Goal: Information Seeking & Learning: Learn about a topic

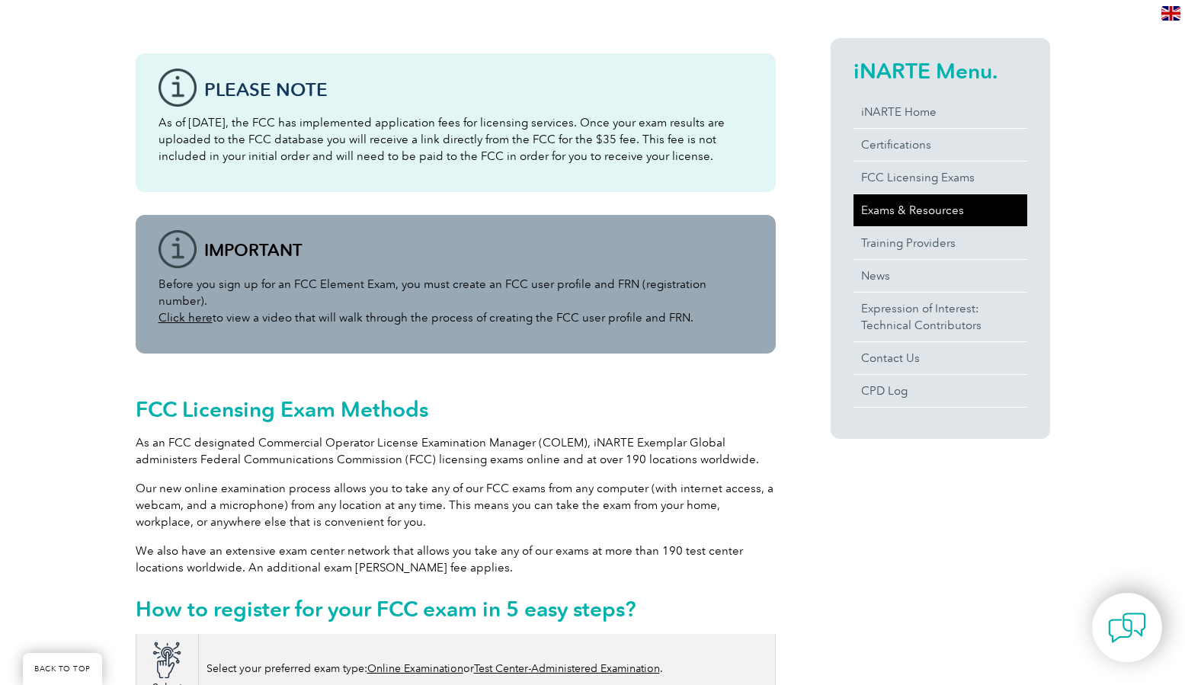
scroll to position [346, 0]
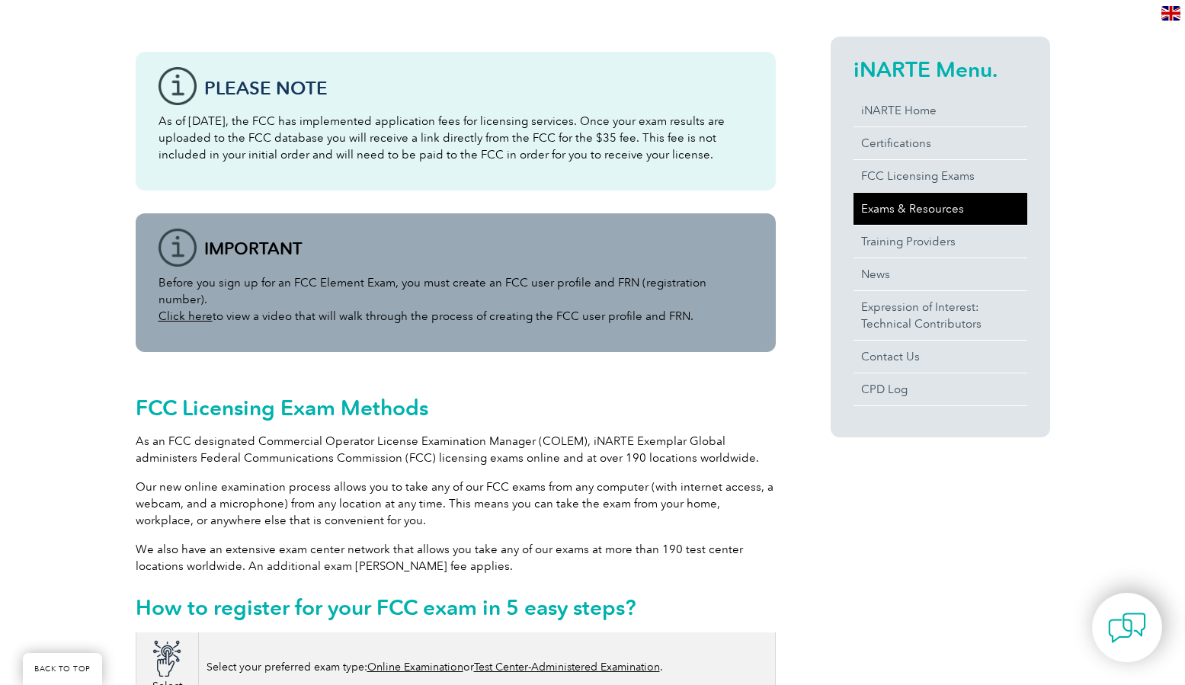
click at [928, 214] on link "Exams & Resources" at bounding box center [940, 209] width 174 height 32
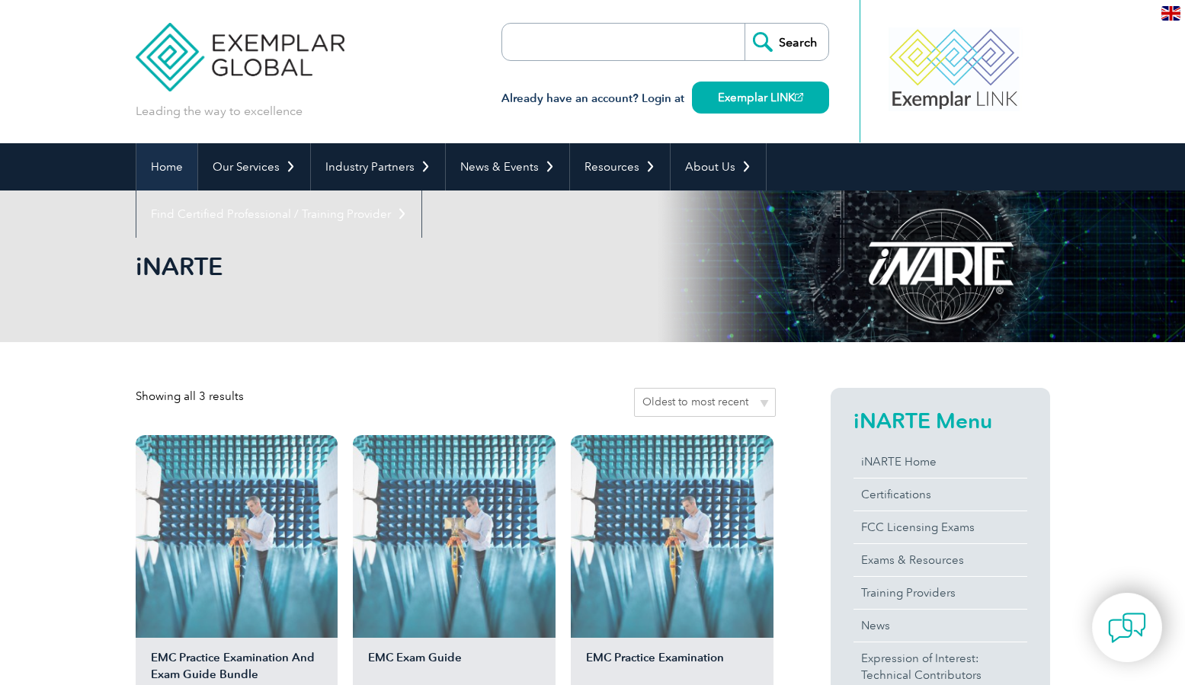
click at [176, 168] on link "Home" at bounding box center [166, 166] width 61 height 47
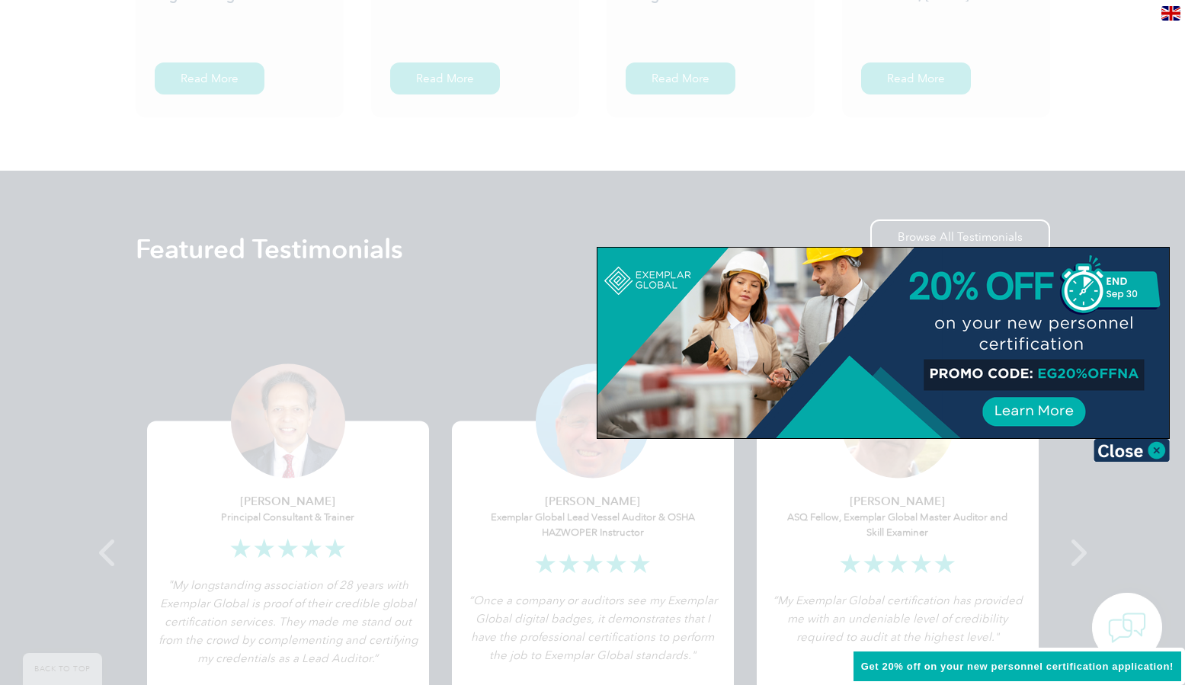
scroll to position [2697, 0]
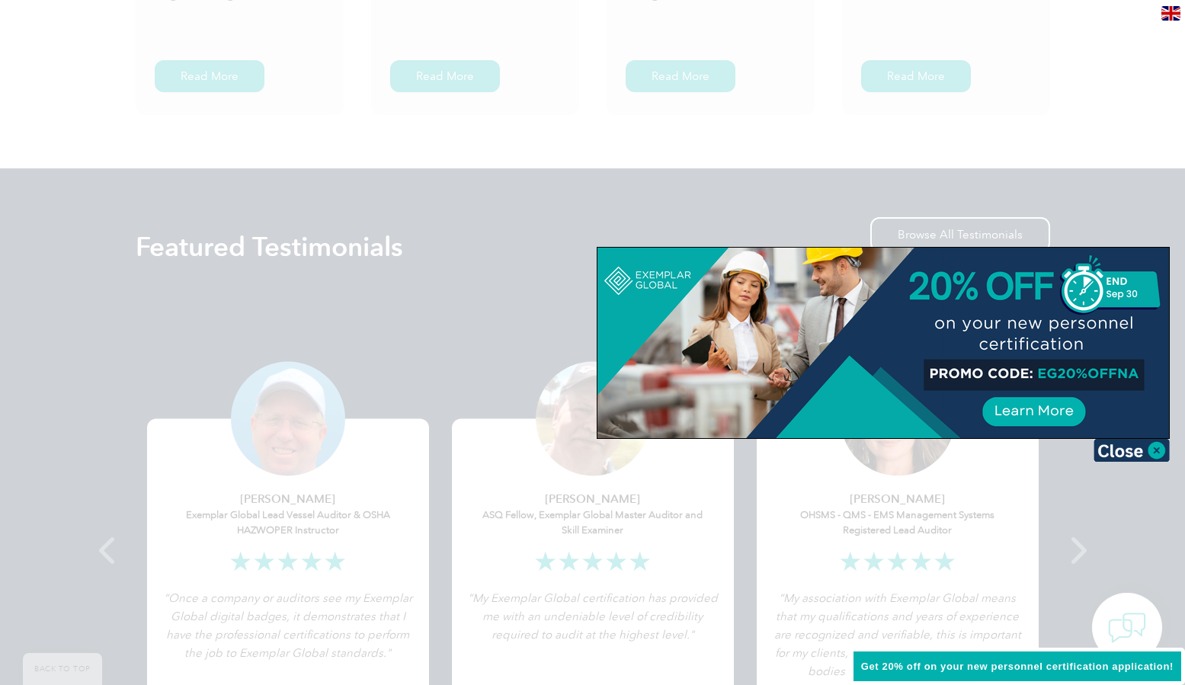
click at [1128, 452] on img at bounding box center [1131, 450] width 76 height 23
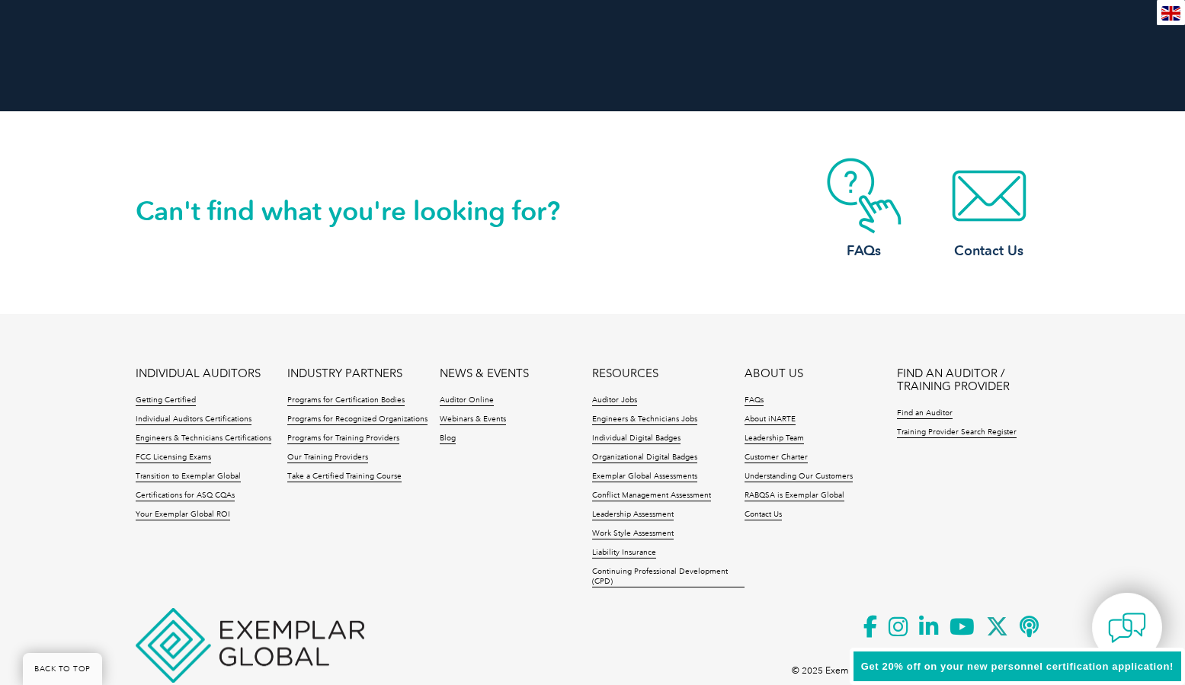
scroll to position [3496, 0]
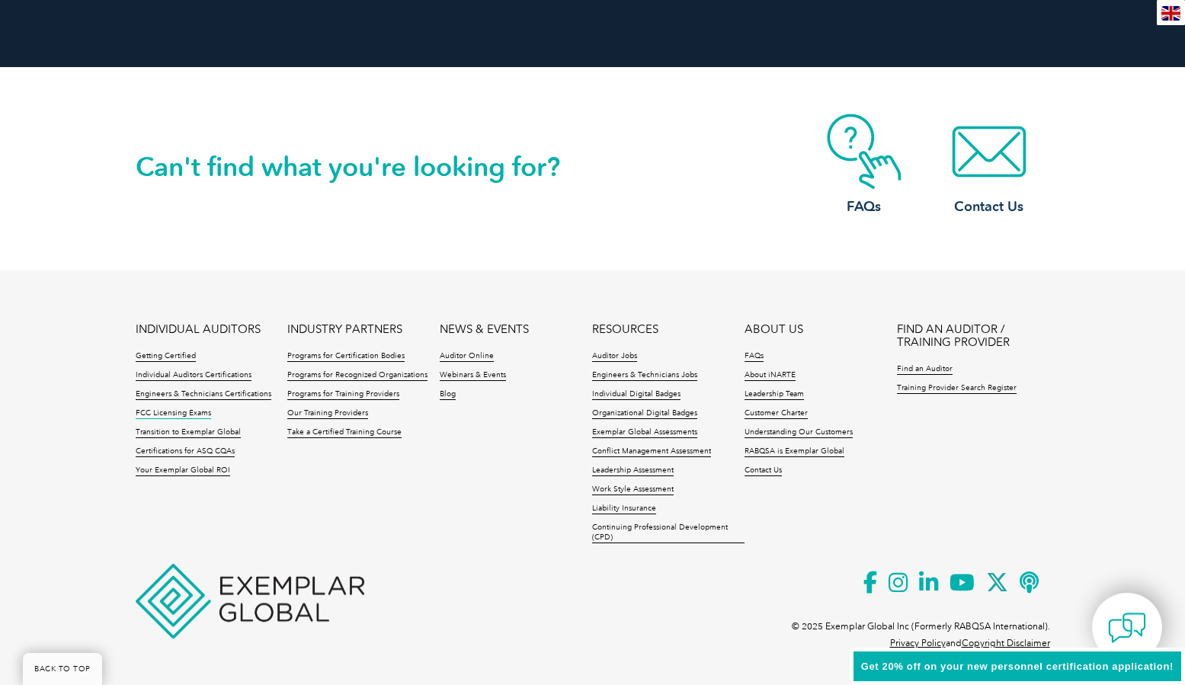
click at [197, 413] on link "FCC Licensing Exams" at bounding box center [173, 413] width 75 height 11
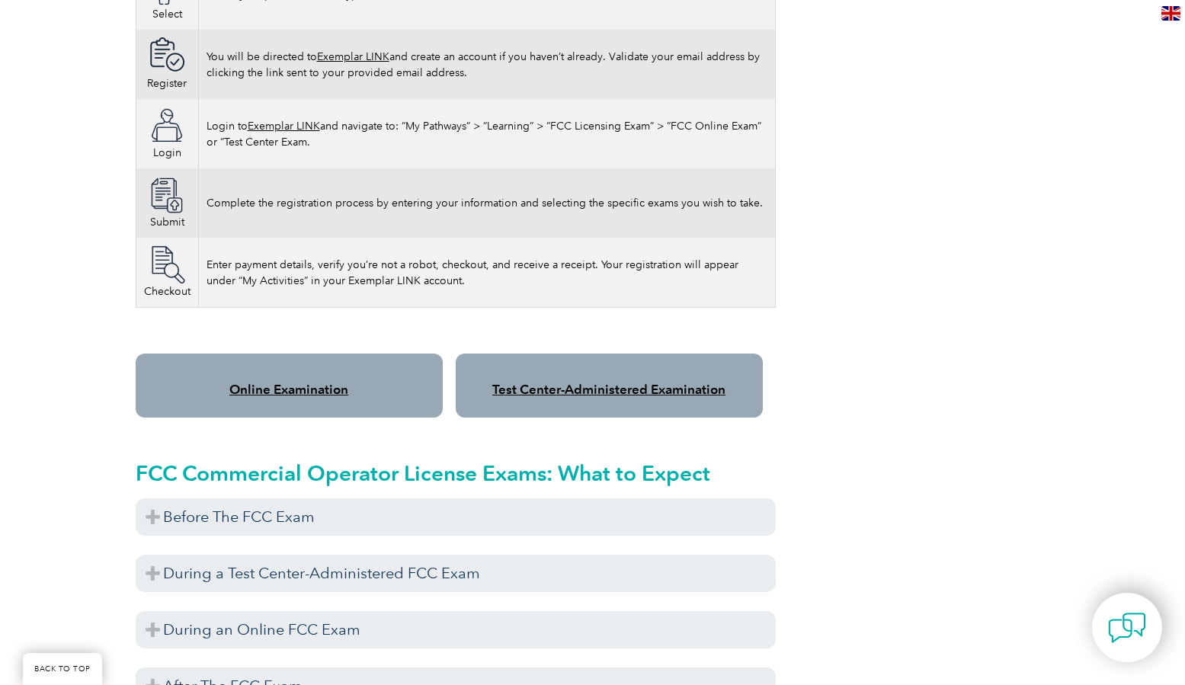
scroll to position [1019, 0]
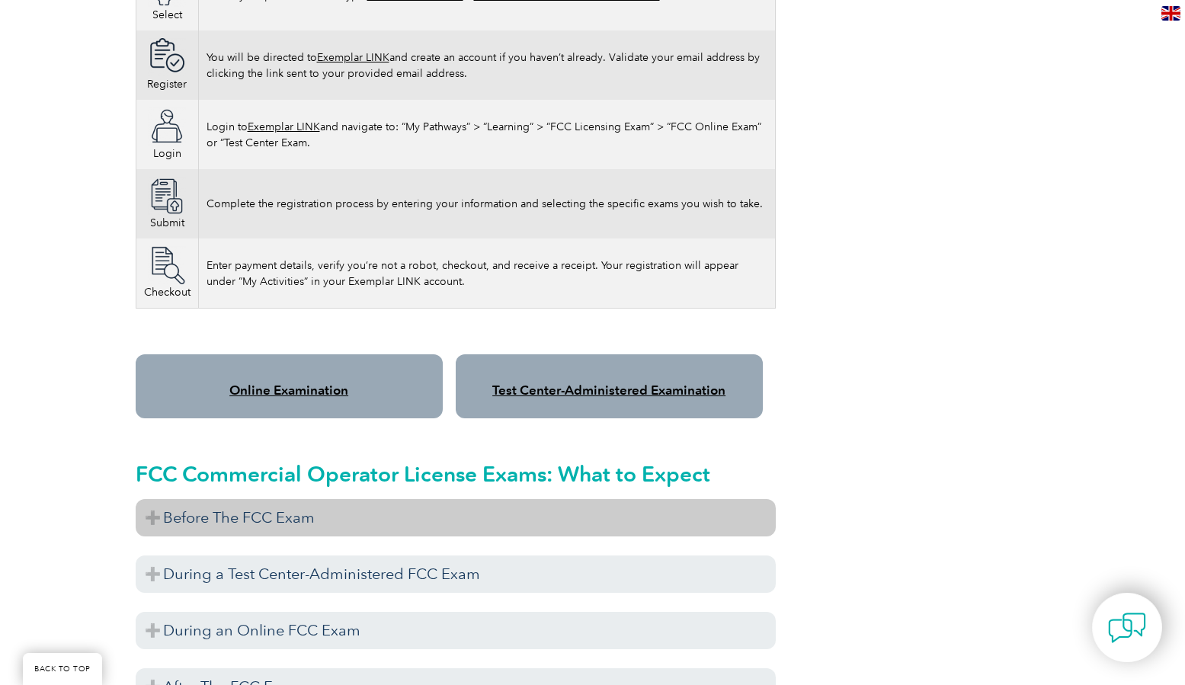
click at [318, 499] on h3 "Before The FCC Exam" at bounding box center [456, 517] width 640 height 37
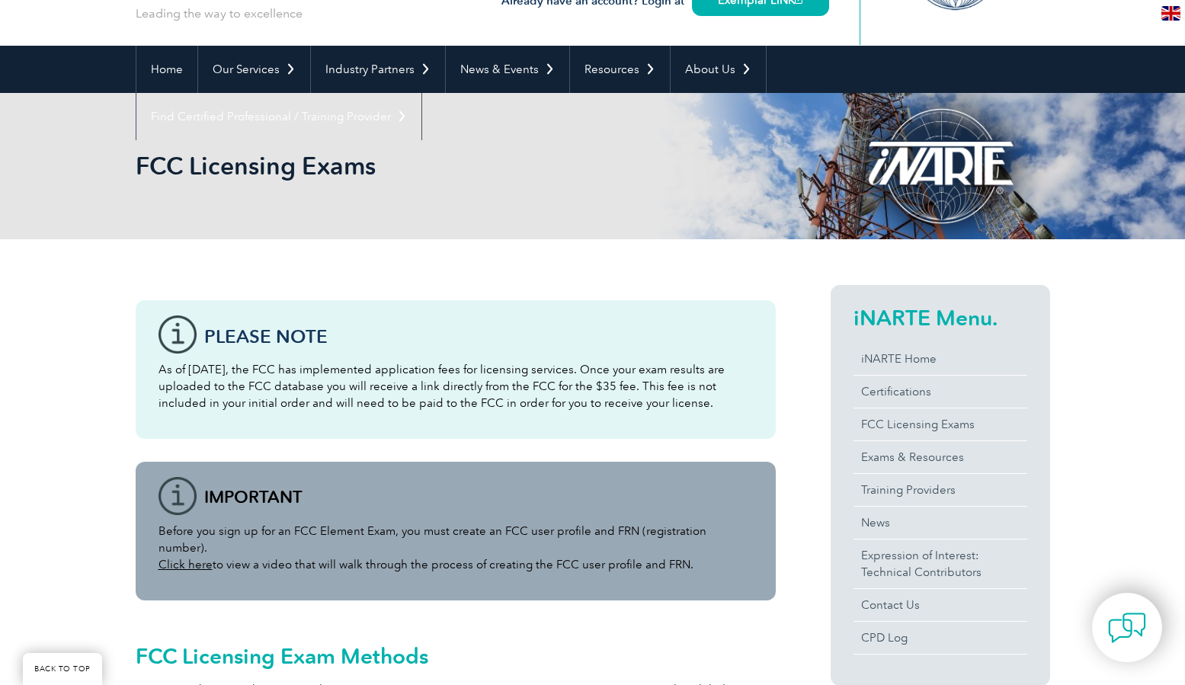
scroll to position [0, 0]
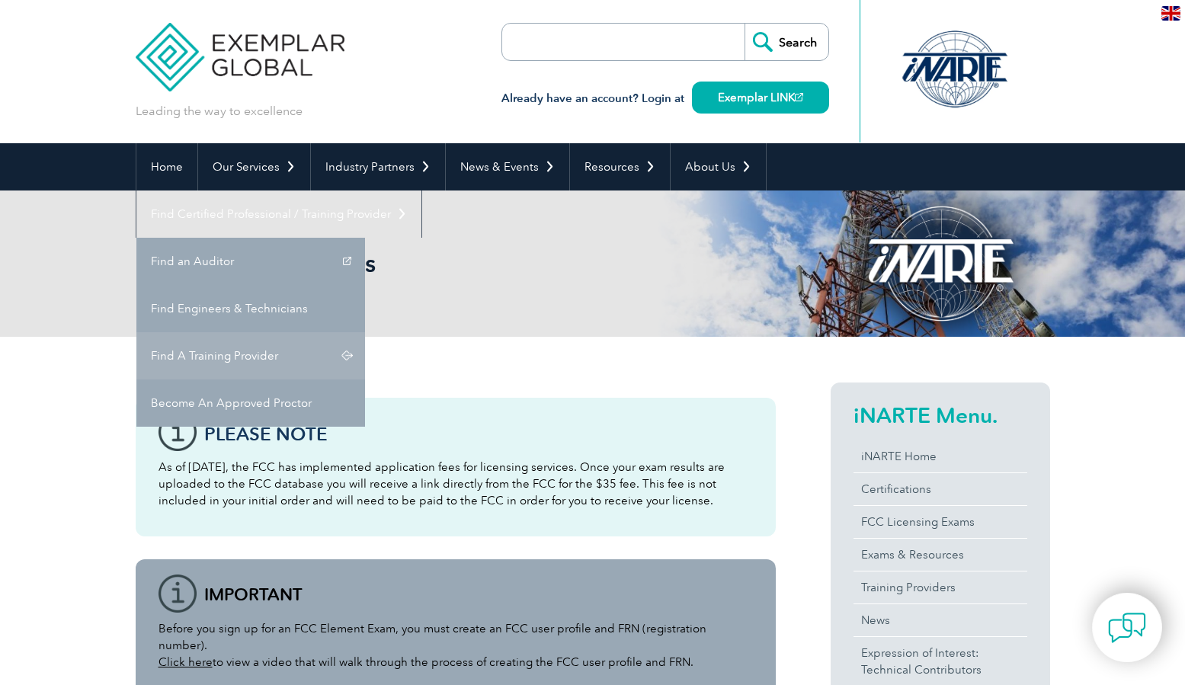
click at [365, 332] on link "Find A Training Provider" at bounding box center [250, 355] width 229 height 47
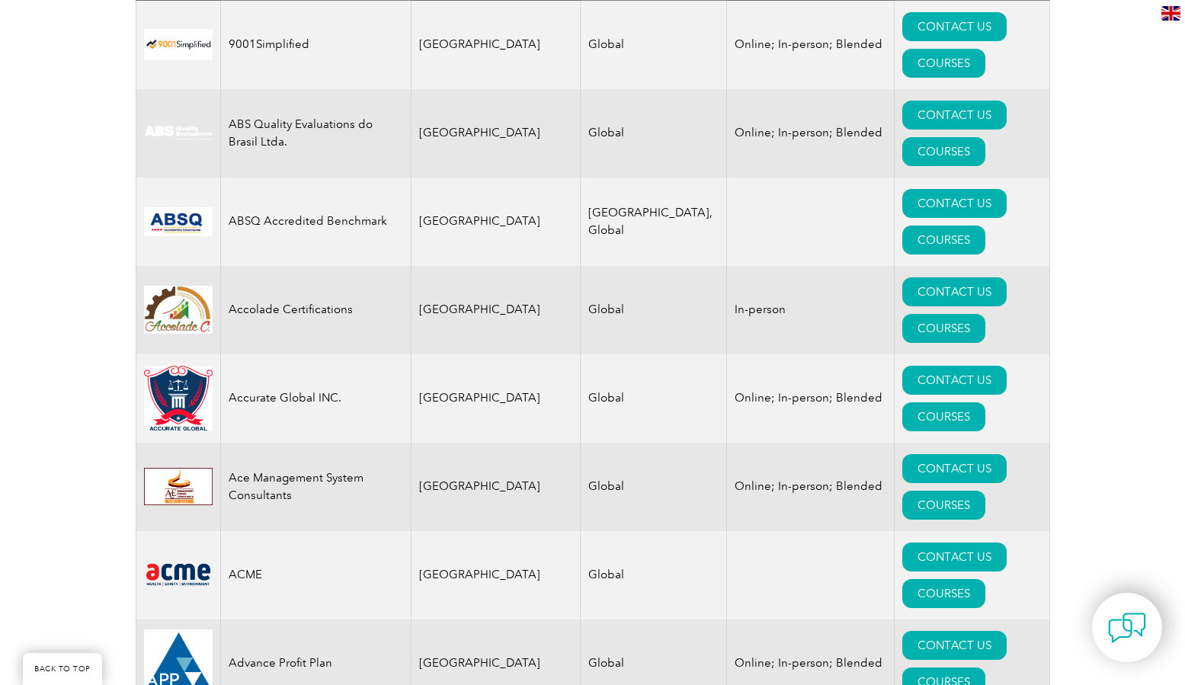
scroll to position [710, 0]
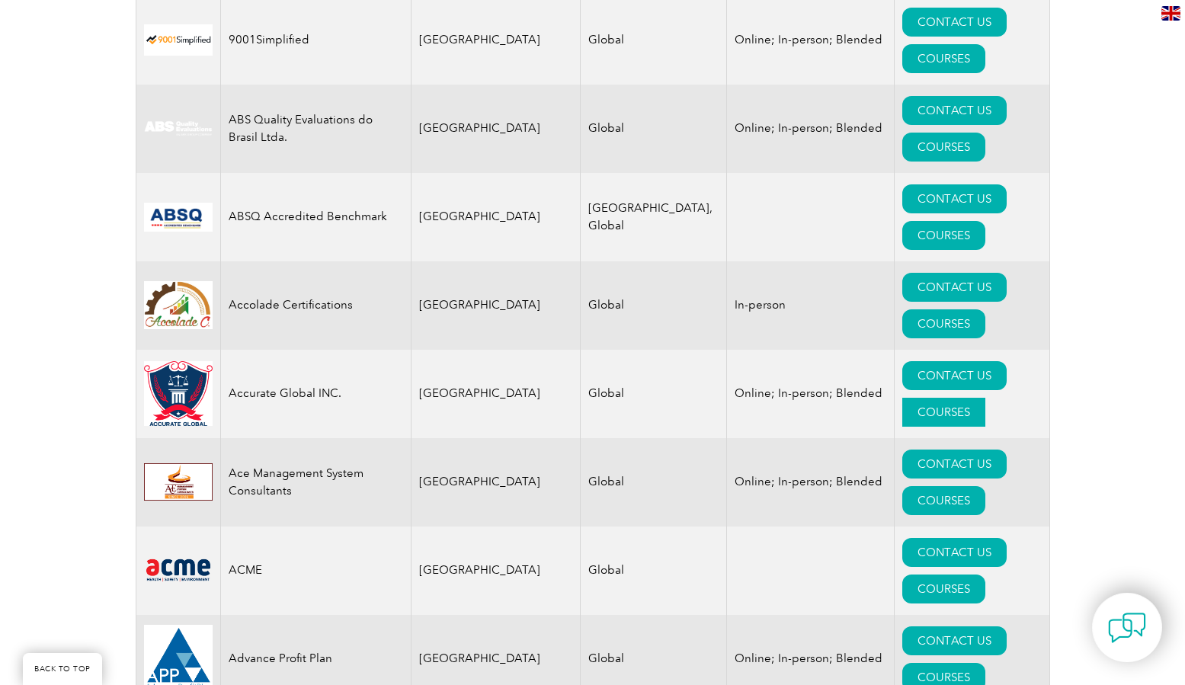
click at [976, 398] on link "COURSES" at bounding box center [943, 412] width 83 height 29
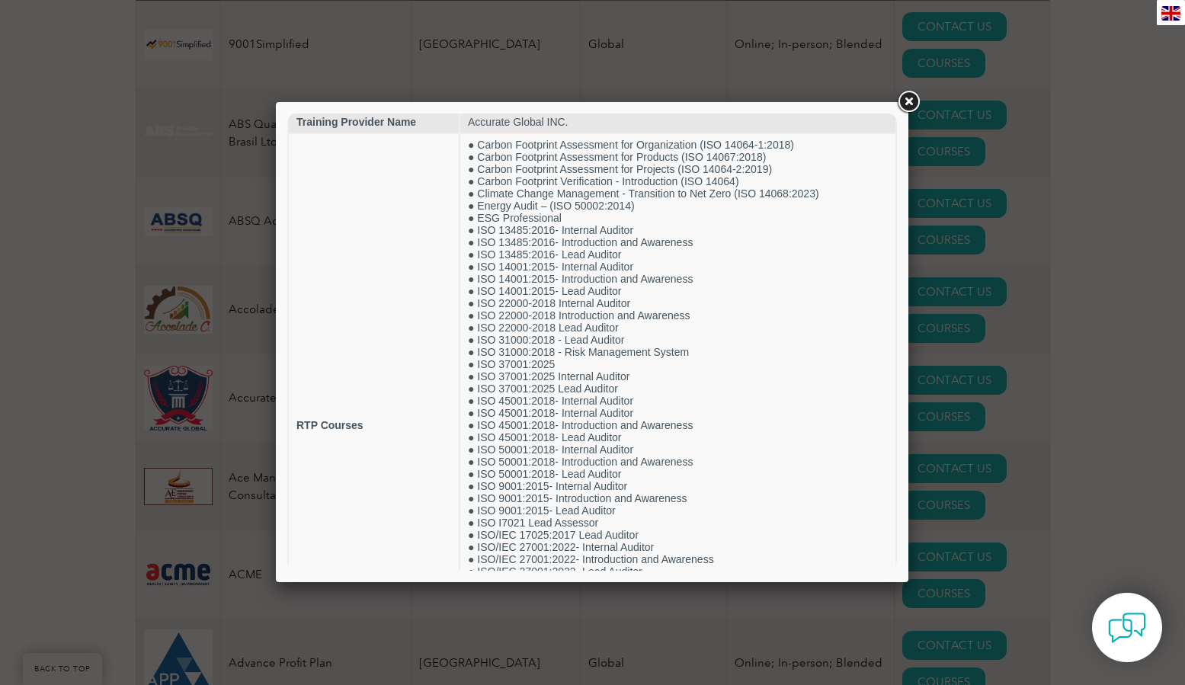
scroll to position [0, 0]
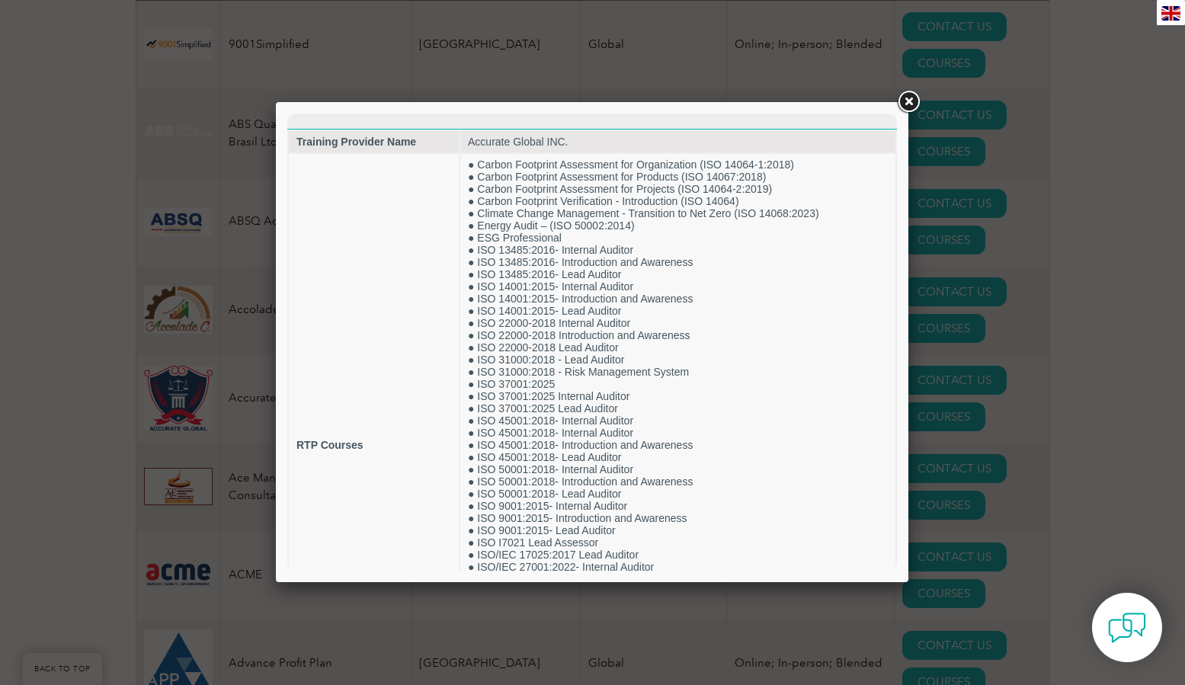
click at [908, 102] on link at bounding box center [907, 101] width 27 height 27
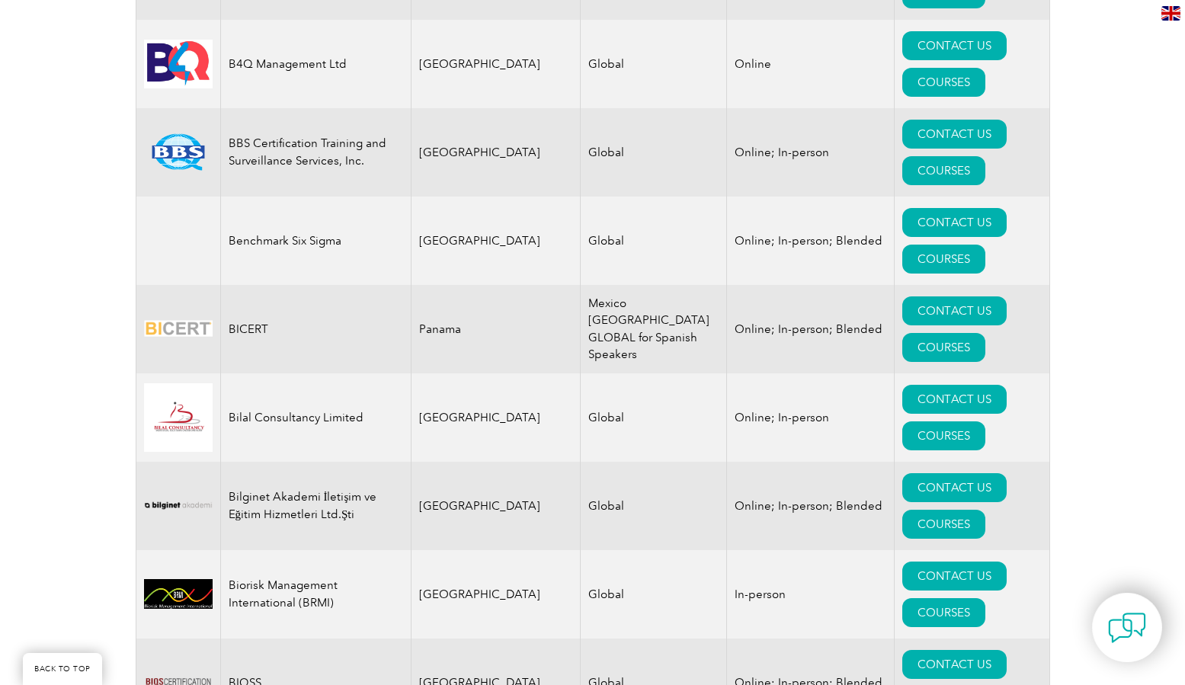
scroll to position [2666, 0]
